Goal: Check status: Check status

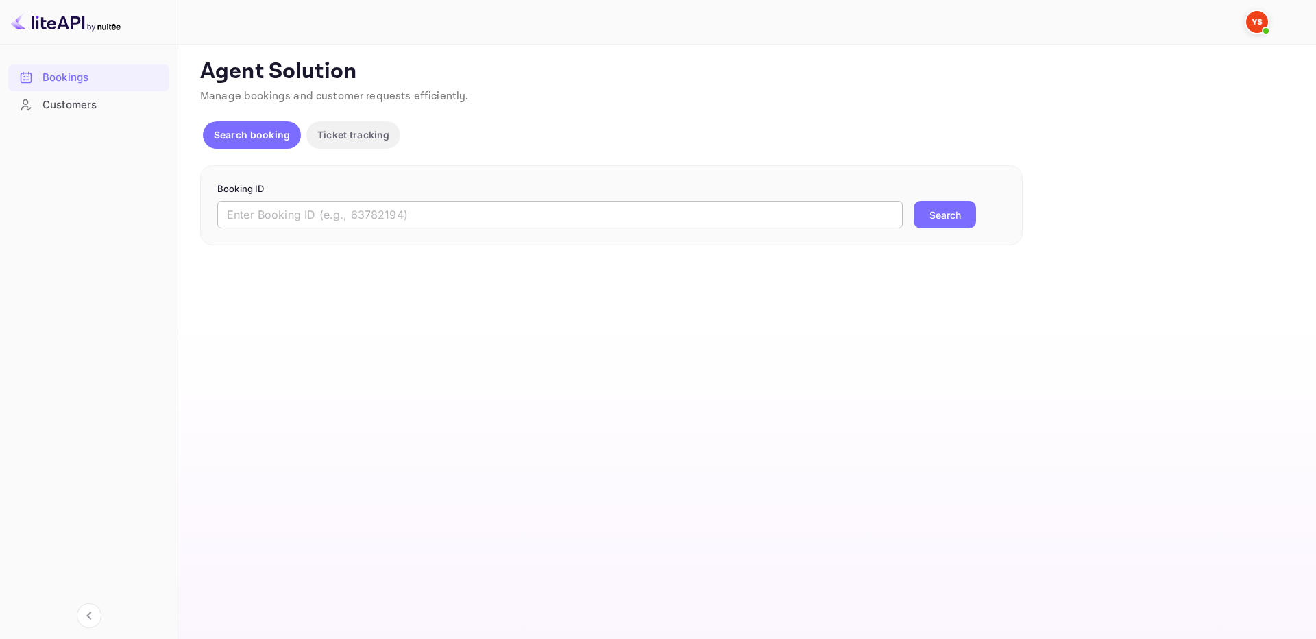
click at [879, 206] on input "text" at bounding box center [559, 214] width 685 height 27
paste input "9432777"
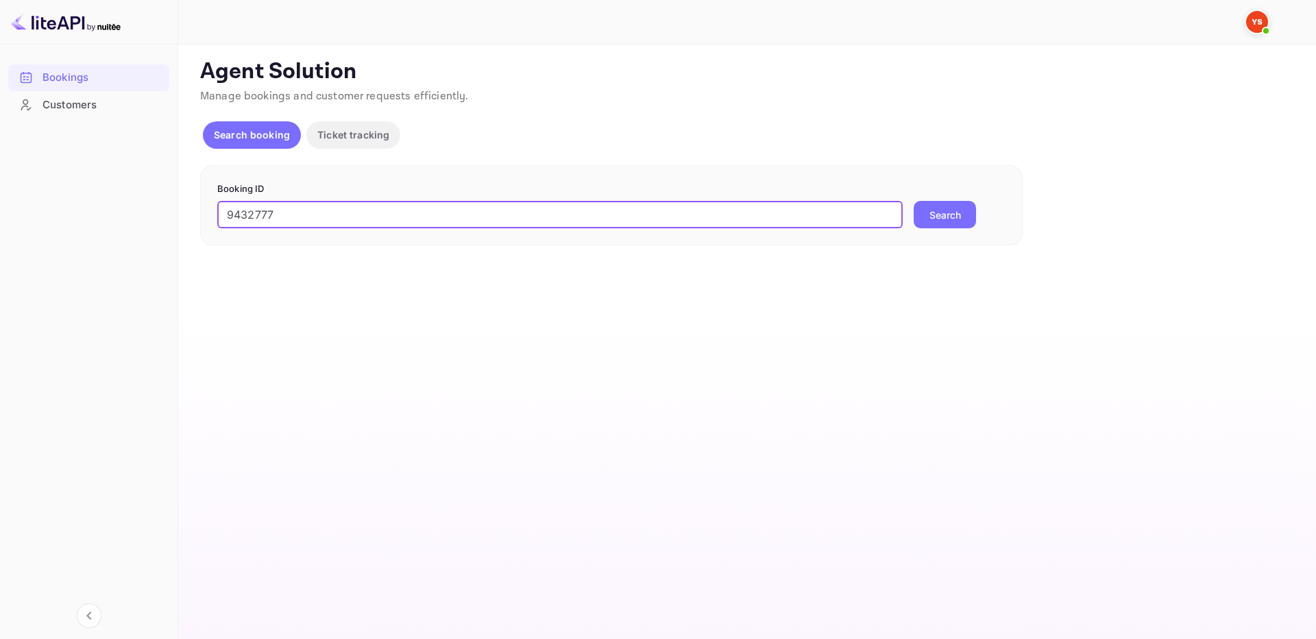
type input "9432777"
click at [949, 219] on button "Search" at bounding box center [945, 214] width 62 height 27
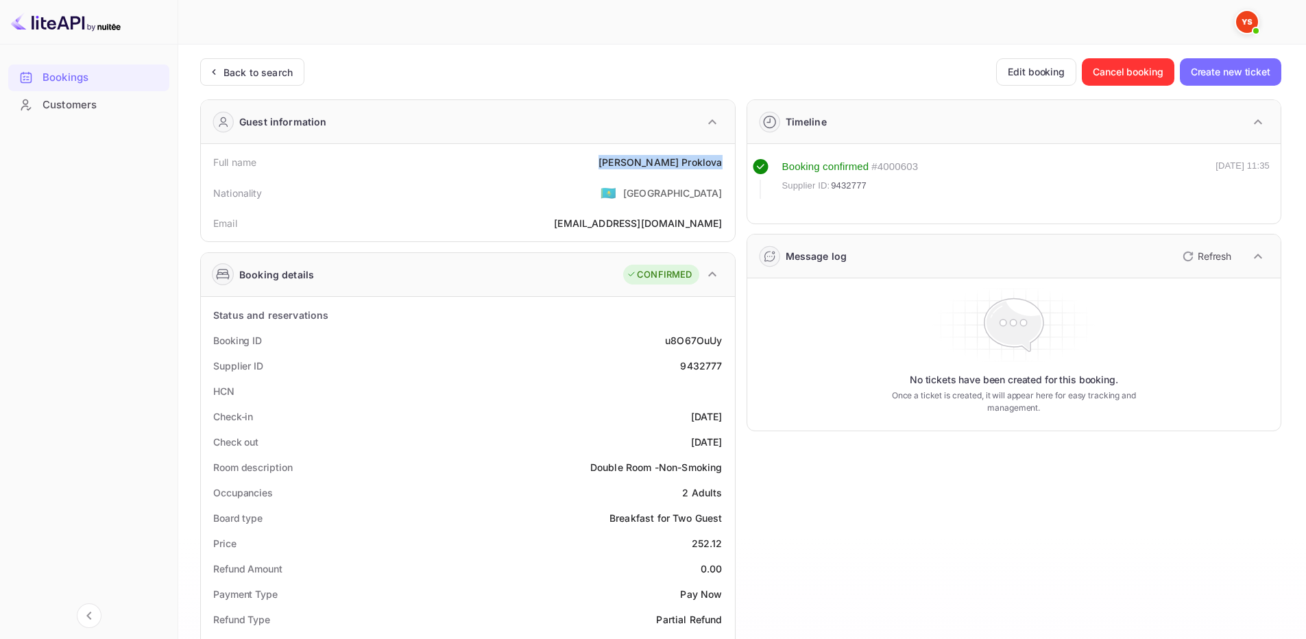
drag, startPoint x: 648, startPoint y: 156, endPoint x: 727, endPoint y: 171, distance: 80.1
click at [727, 171] on div "Full name [PERSON_NAME]" at bounding box center [467, 161] width 523 height 25
copy div "[PERSON_NAME]"
drag, startPoint x: 721, startPoint y: 544, endPoint x: 729, endPoint y: 542, distance: 8.3
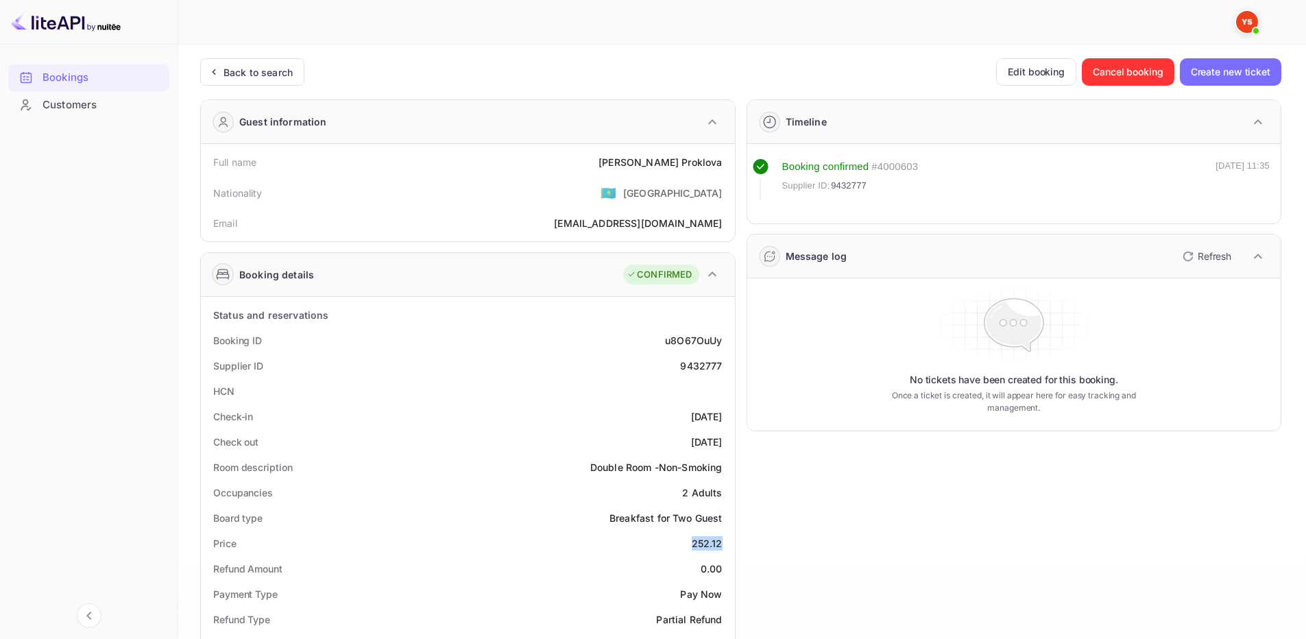
copy div "252.12"
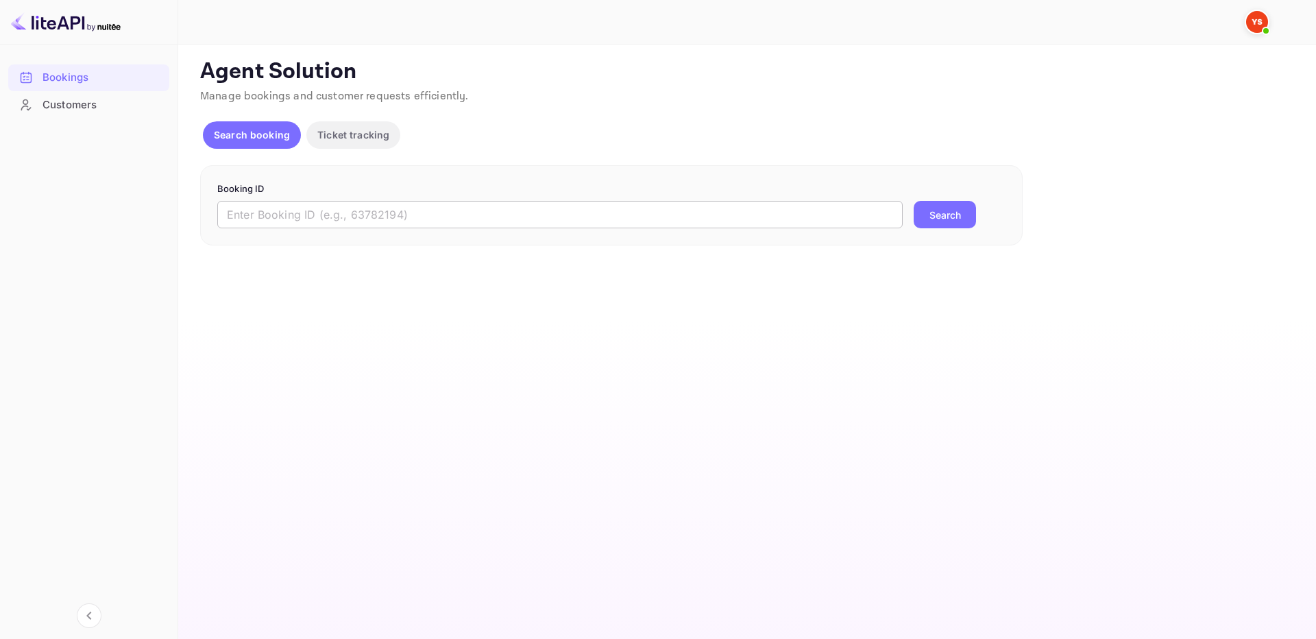
click at [474, 219] on input "text" at bounding box center [559, 214] width 685 height 27
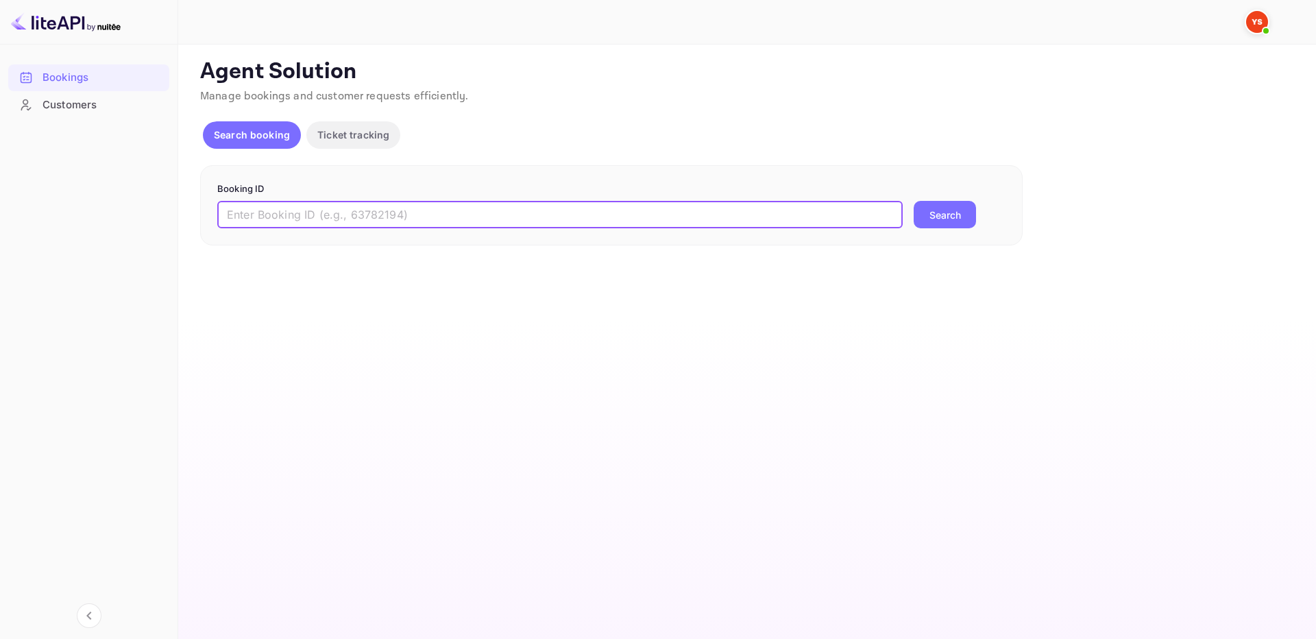
paste input "9444443"
type input "9444443"
click at [951, 213] on button "Search" at bounding box center [945, 214] width 62 height 27
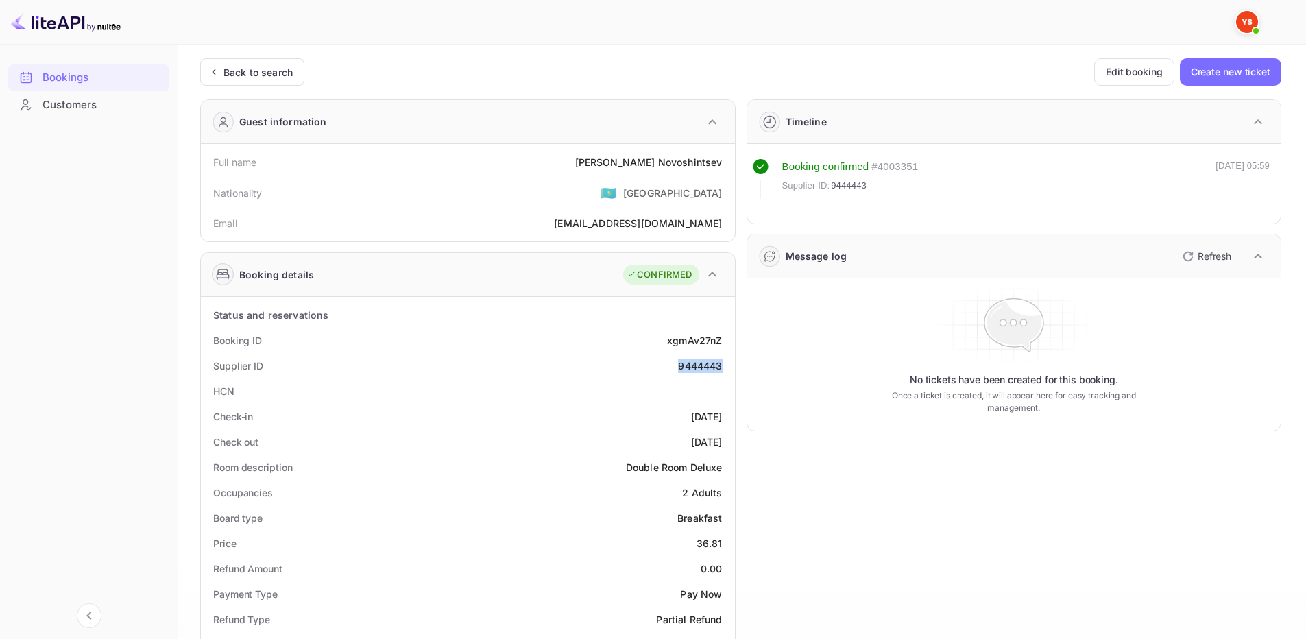
drag, startPoint x: 680, startPoint y: 367, endPoint x: 478, endPoint y: 165, distance: 286.0
click at [726, 368] on div "Supplier ID 9444443" at bounding box center [467, 365] width 523 height 25
copy div "9444443"
click at [269, 389] on div "HCN" at bounding box center [467, 390] width 523 height 25
drag, startPoint x: 206, startPoint y: 413, endPoint x: 734, endPoint y: 446, distance: 528.8
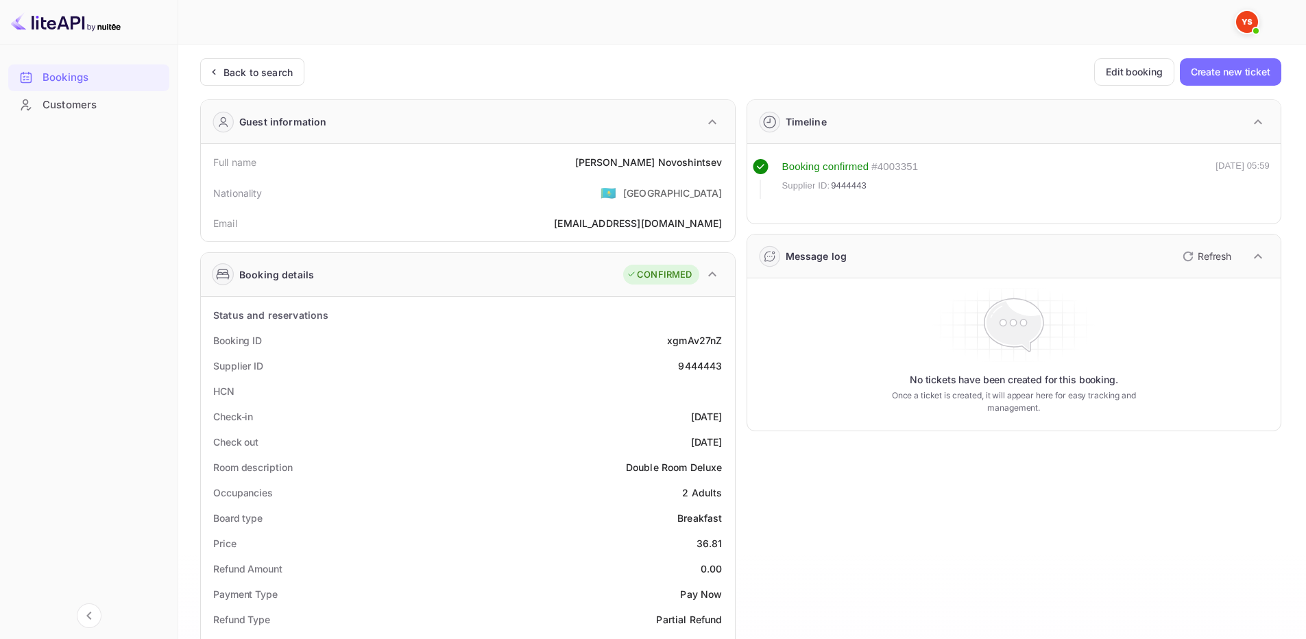
copy div "Check-in [DATE] Check out [DATE]"
click at [718, 422] on div "[DATE]" at bounding box center [707, 416] width 32 height 14
click at [674, 373] on div "Supplier ID 9444443" at bounding box center [467, 365] width 523 height 25
drag, startPoint x: 669, startPoint y: 367, endPoint x: 727, endPoint y: 374, distance: 58.7
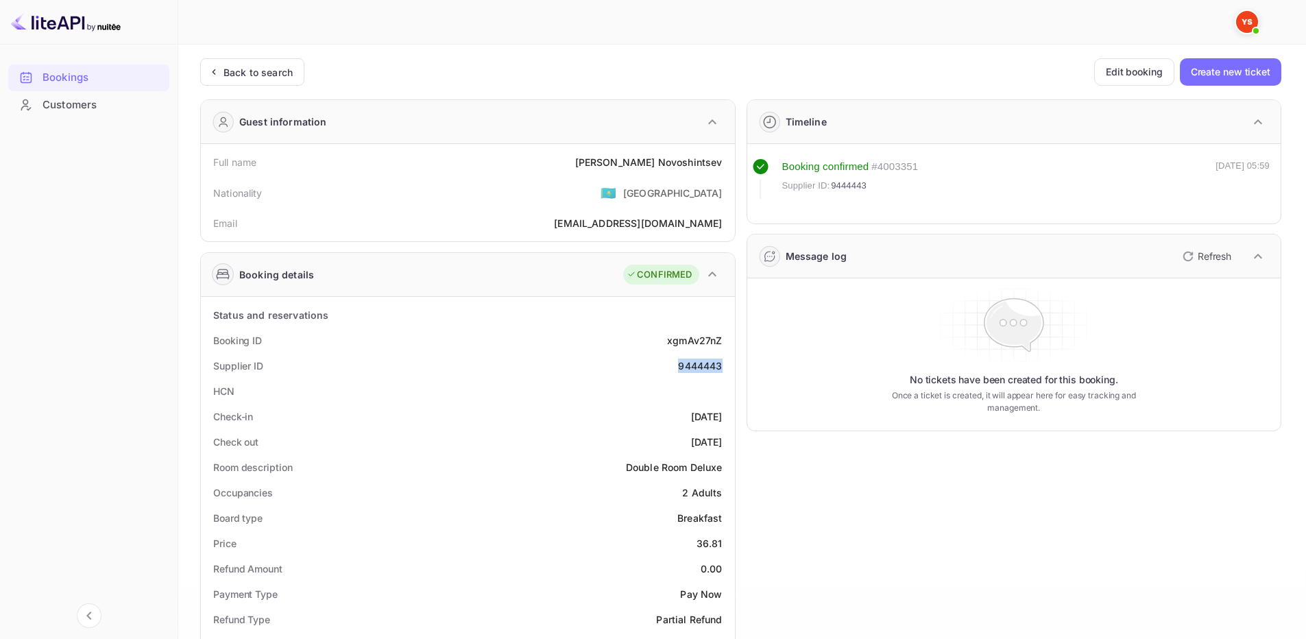
click at [727, 374] on div "Supplier ID 9444443" at bounding box center [467, 365] width 523 height 25
copy div "9444443"
drag, startPoint x: 624, startPoint y: 163, endPoint x: 724, endPoint y: 166, distance: 99.4
click at [724, 166] on div "Full name [PERSON_NAME]" at bounding box center [467, 161] width 523 height 25
copy div "[PERSON_NAME]"
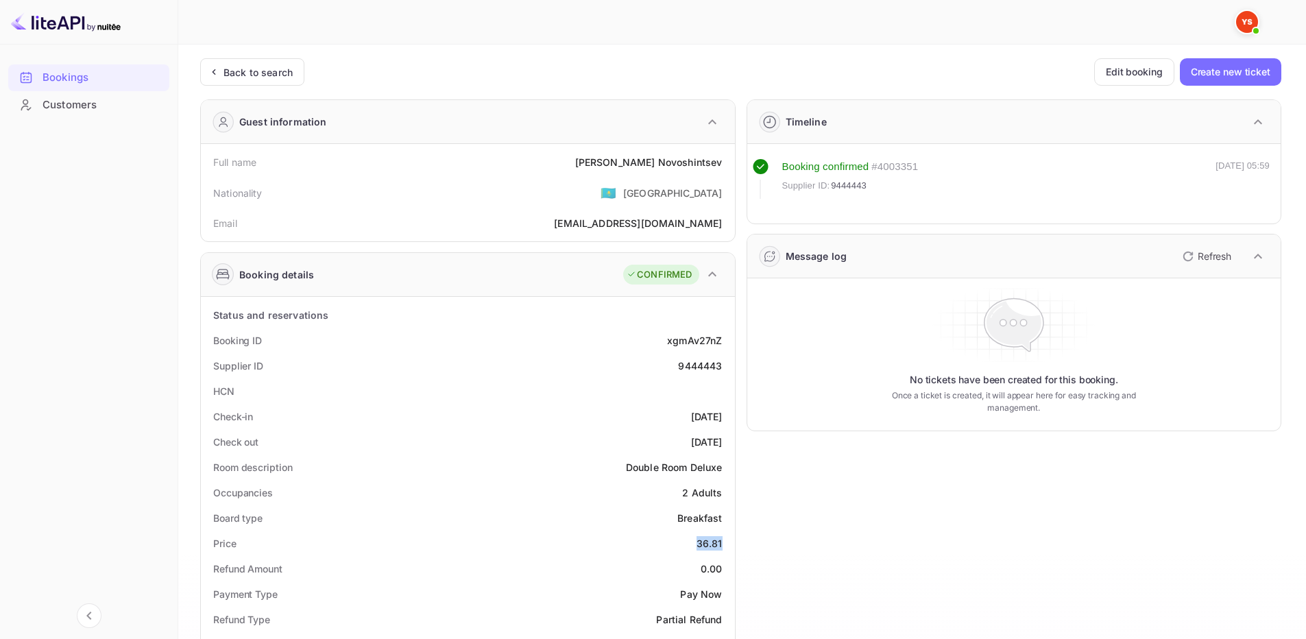
drag, startPoint x: 694, startPoint y: 543, endPoint x: 687, endPoint y: 471, distance: 72.4
click at [724, 541] on div "Price 36.81" at bounding box center [467, 543] width 523 height 25
copy div "36.81"
